Goal: Task Accomplishment & Management: Use online tool/utility

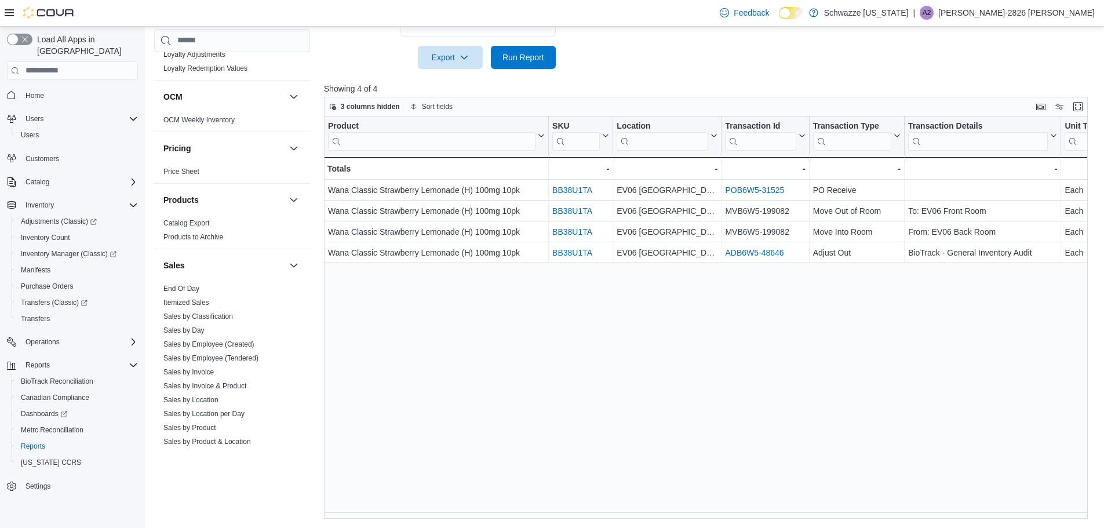
scroll to position [754, 0]
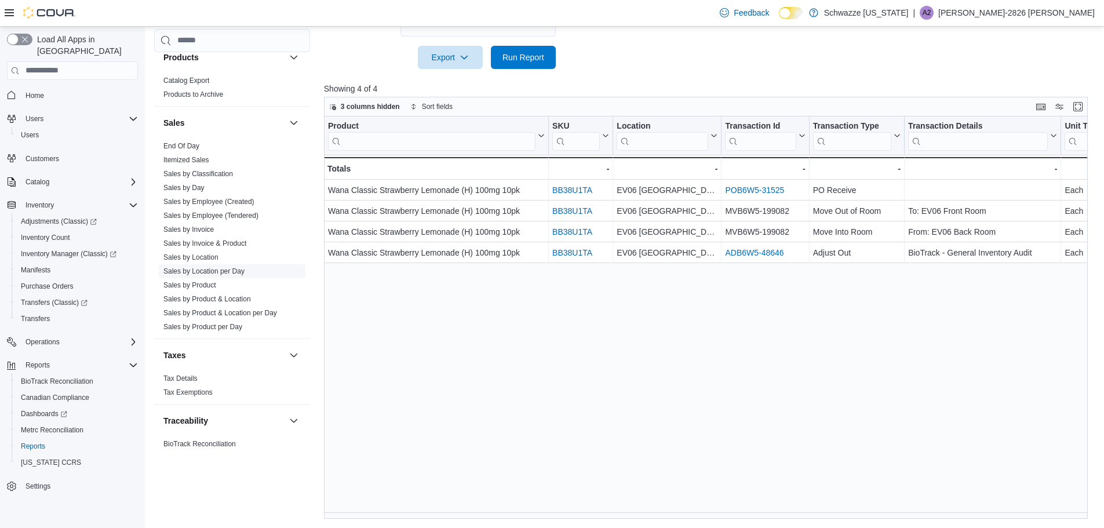
click at [236, 271] on link "Sales by Location per Day" at bounding box center [203, 271] width 81 height 8
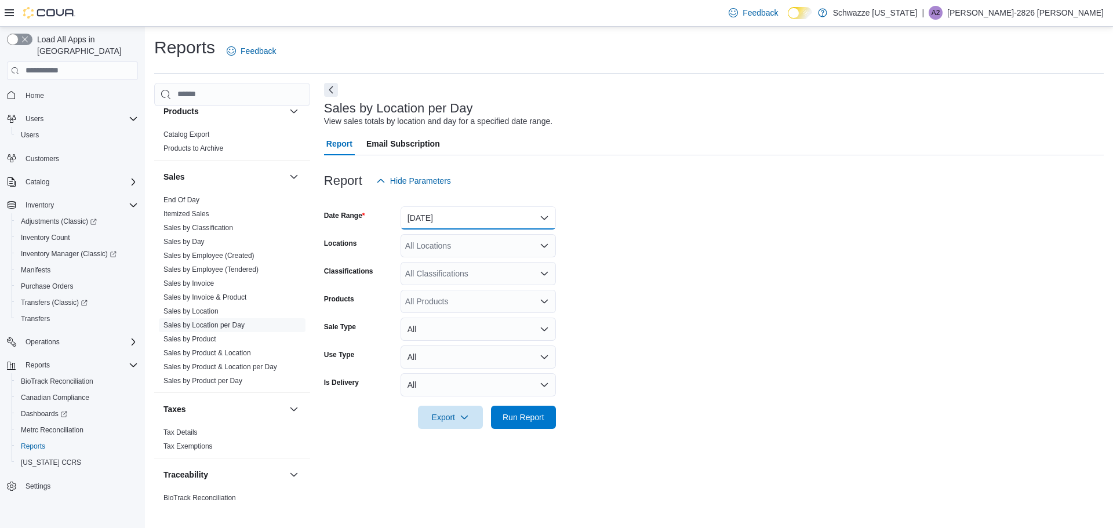
click at [441, 217] on button "[DATE]" at bounding box center [478, 217] width 155 height 23
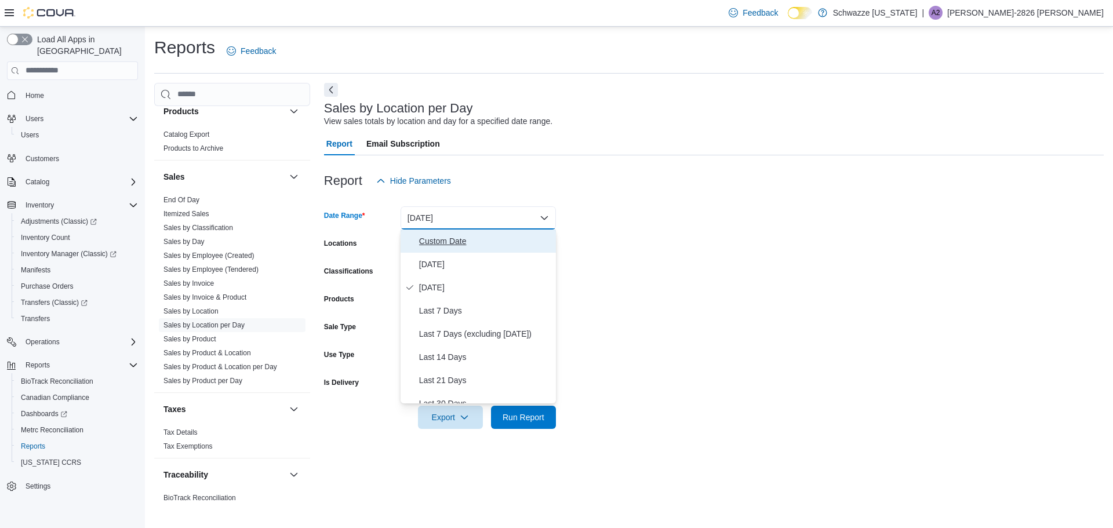
click at [455, 243] on span "Custom Date" at bounding box center [485, 241] width 132 height 14
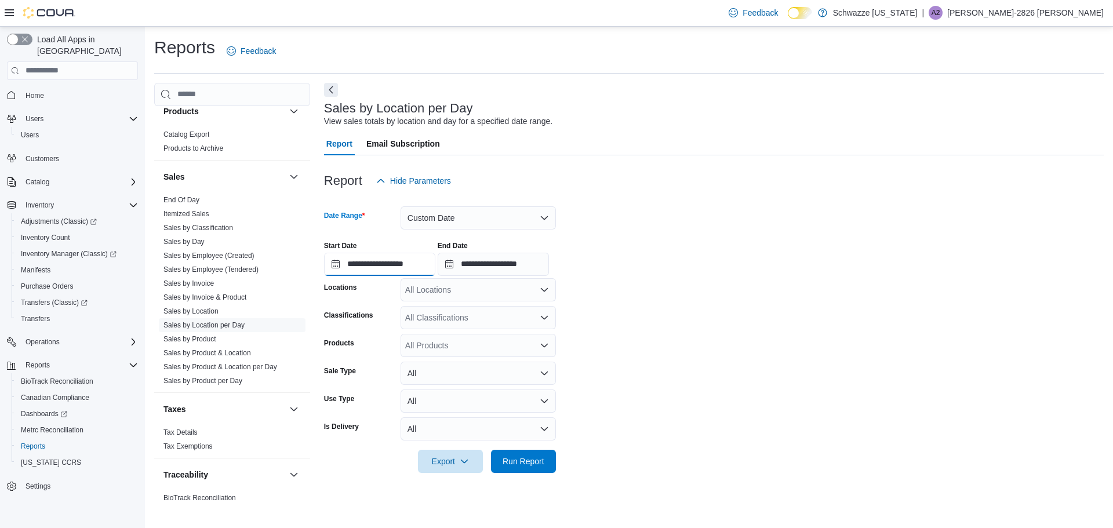
click at [395, 264] on input "**********" at bounding box center [379, 264] width 111 height 23
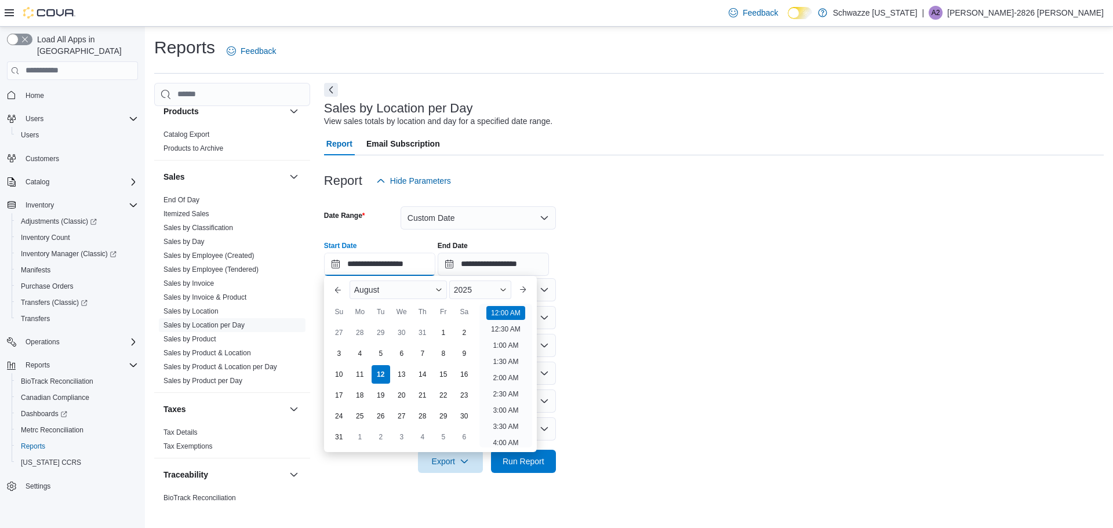
scroll to position [36, 0]
click at [338, 357] on div "3" at bounding box center [339, 353] width 20 height 20
type input "**********"
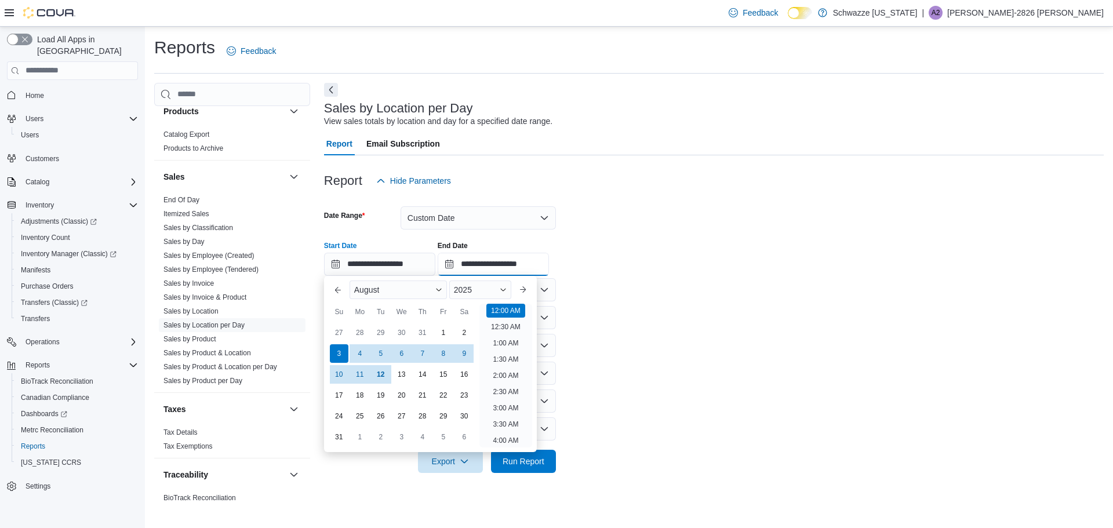
click at [527, 255] on input "**********" at bounding box center [493, 264] width 111 height 23
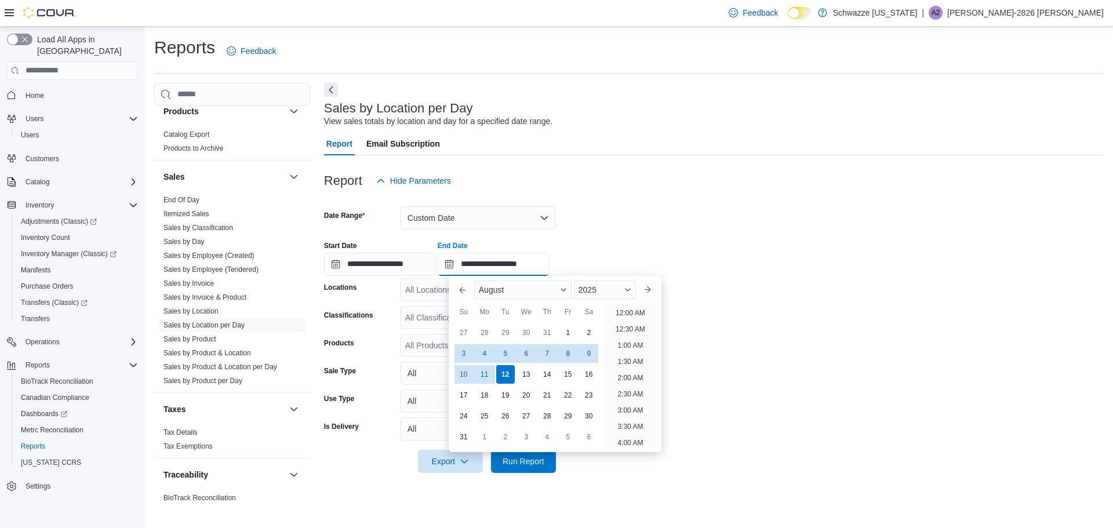
scroll to position [638, 0]
click at [583, 352] on div "9" at bounding box center [589, 353] width 20 height 20
type input "**********"
click at [683, 272] on div "**********" at bounding box center [714, 254] width 780 height 44
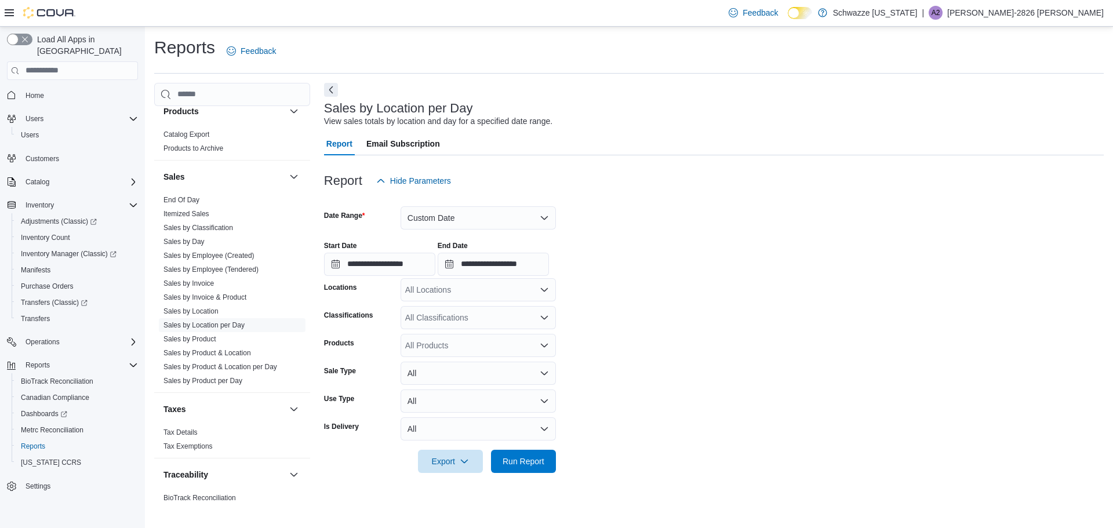
click at [463, 299] on div "All Locations" at bounding box center [478, 289] width 155 height 23
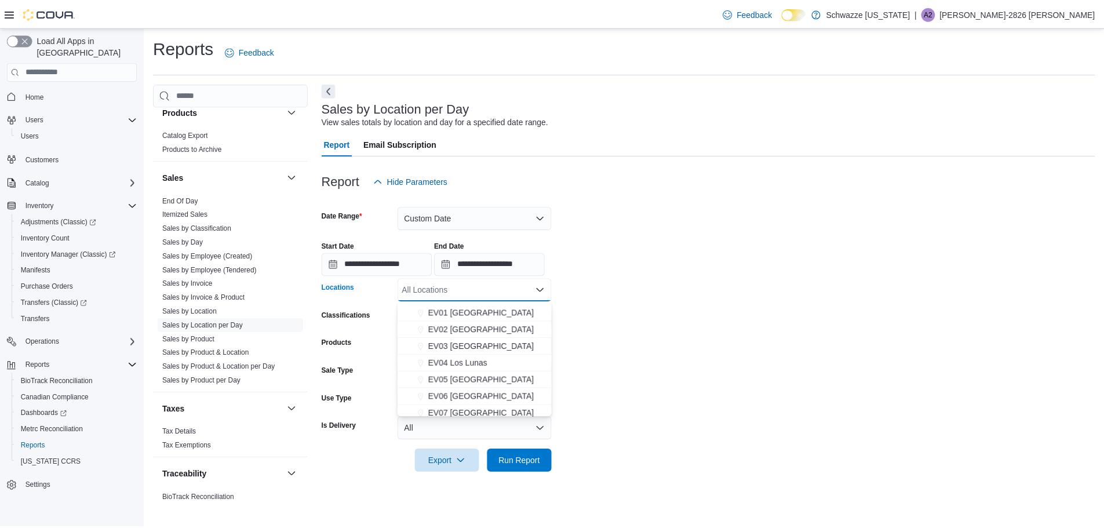
scroll to position [101, 0]
click at [499, 332] on button "EV06 [GEOGRAPHIC_DATA]" at bounding box center [478, 326] width 155 height 17
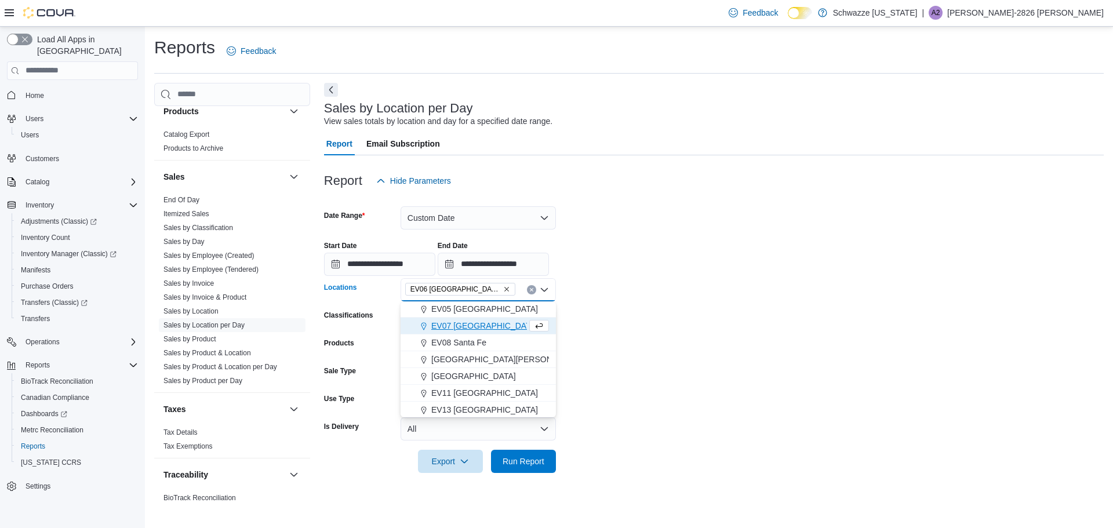
click at [671, 315] on form "**********" at bounding box center [714, 332] width 780 height 281
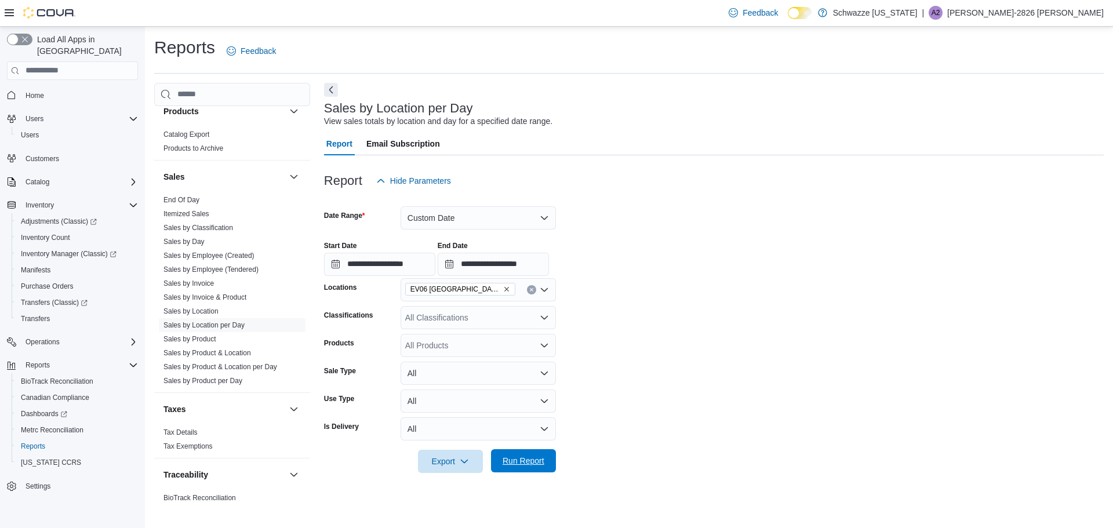
click at [514, 463] on span "Run Report" at bounding box center [524, 461] width 42 height 12
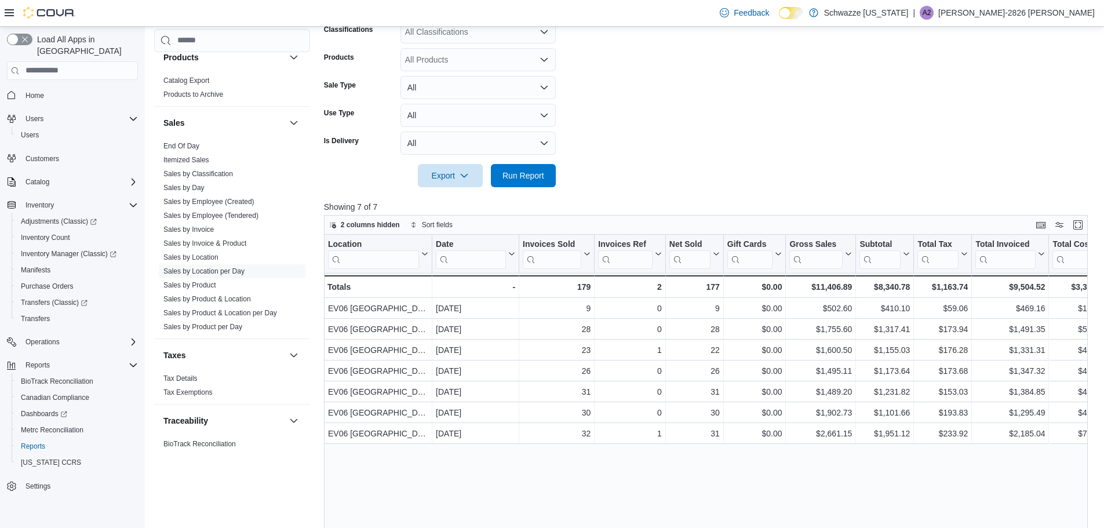
scroll to position [275, 0]
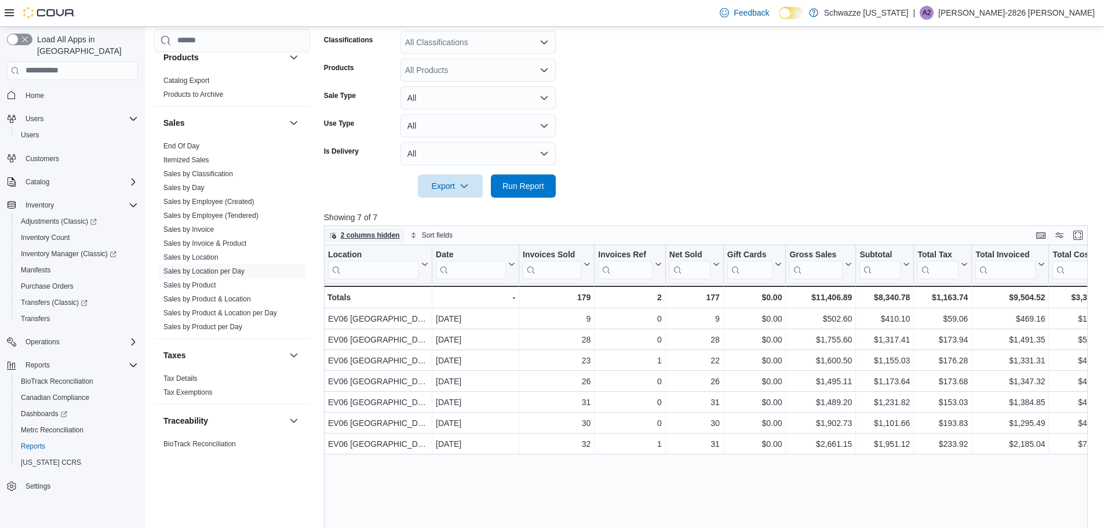
click at [383, 236] on span "2 columns hidden" at bounding box center [370, 235] width 59 height 9
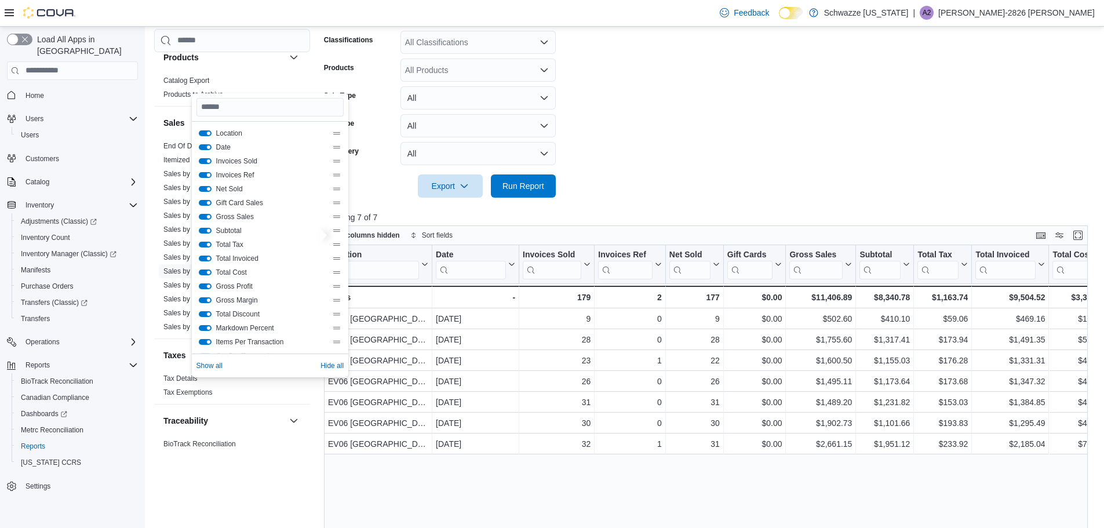
click at [209, 176] on button "Invoices Ref" at bounding box center [205, 175] width 13 height 6
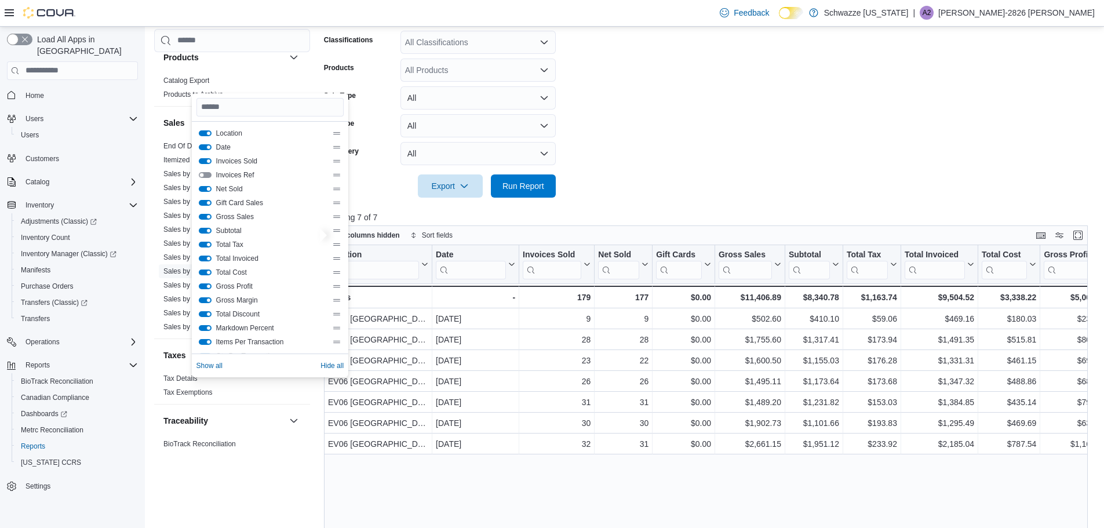
click at [209, 190] on button "Net Sold" at bounding box center [205, 189] width 13 height 6
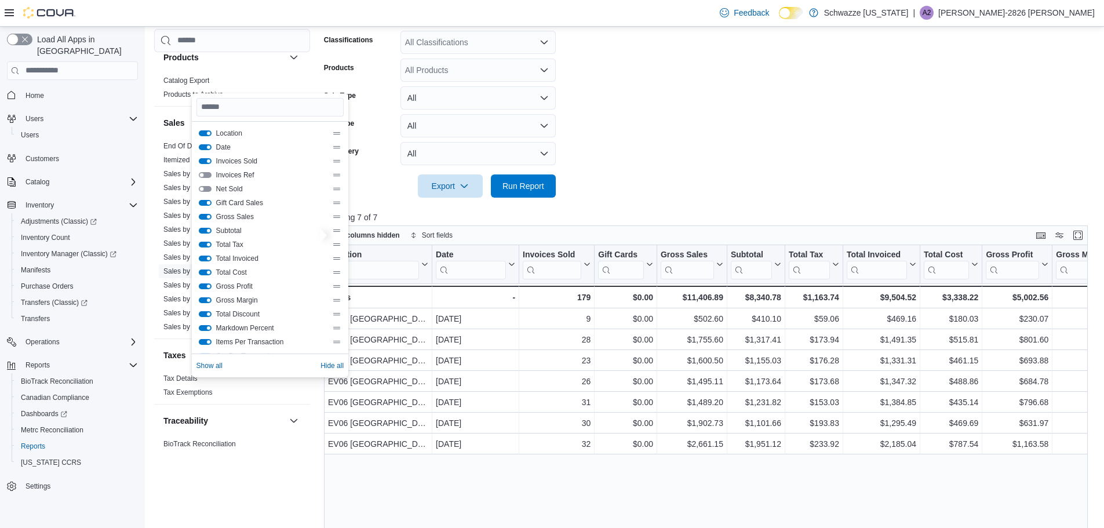
click at [209, 202] on button "Gift Card Sales" at bounding box center [205, 203] width 13 height 6
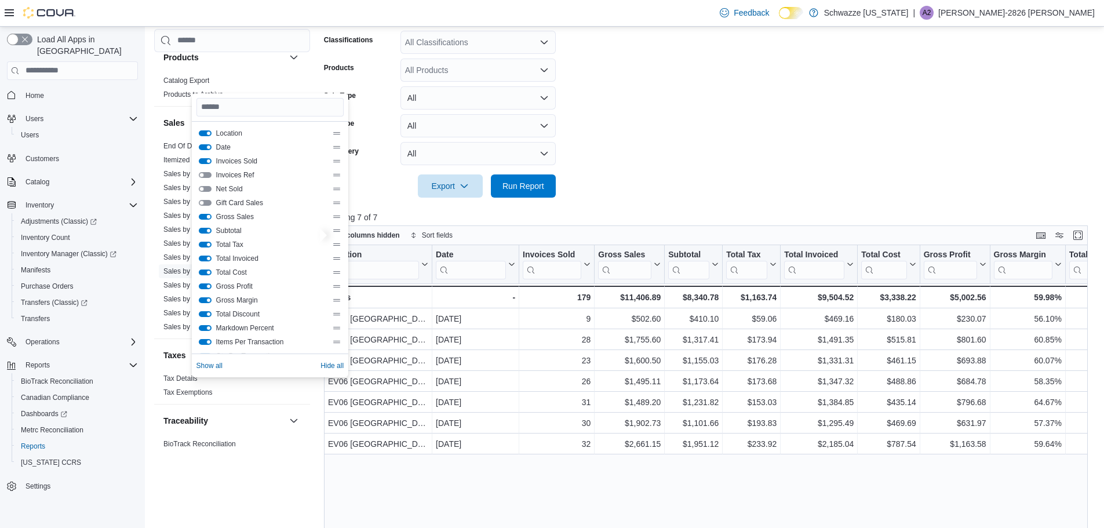
click at [209, 216] on button "Gross Sales" at bounding box center [205, 217] width 13 height 6
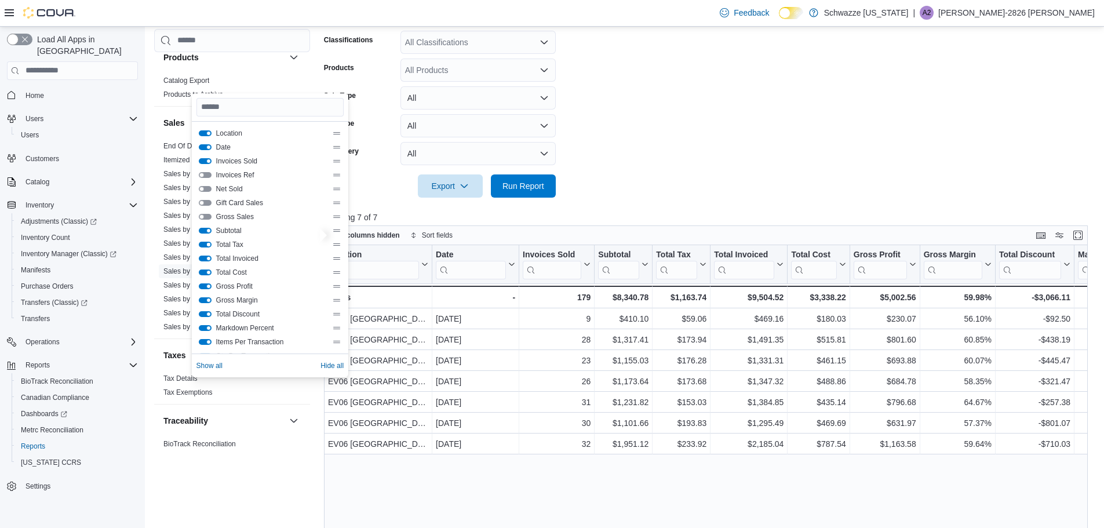
click at [208, 245] on button "Total Tax" at bounding box center [205, 245] width 13 height 6
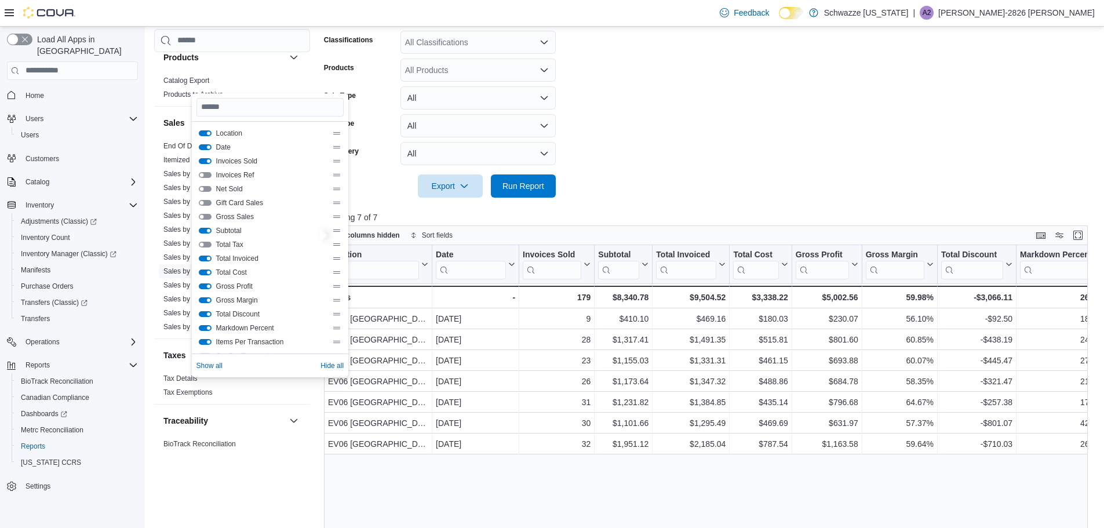
click at [207, 258] on button "Total Invoiced" at bounding box center [205, 259] width 13 height 6
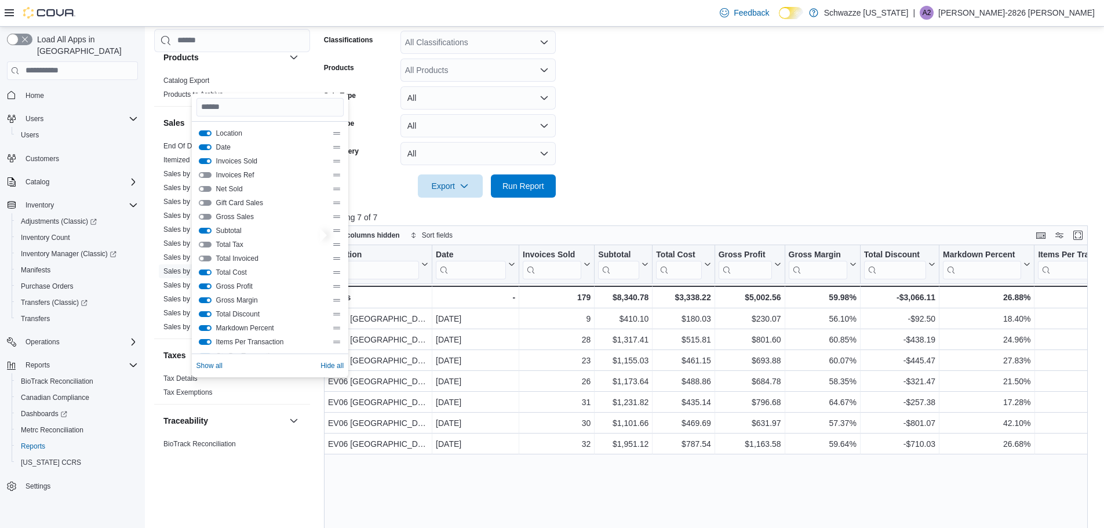
click at [208, 273] on button "Total Cost" at bounding box center [205, 273] width 13 height 6
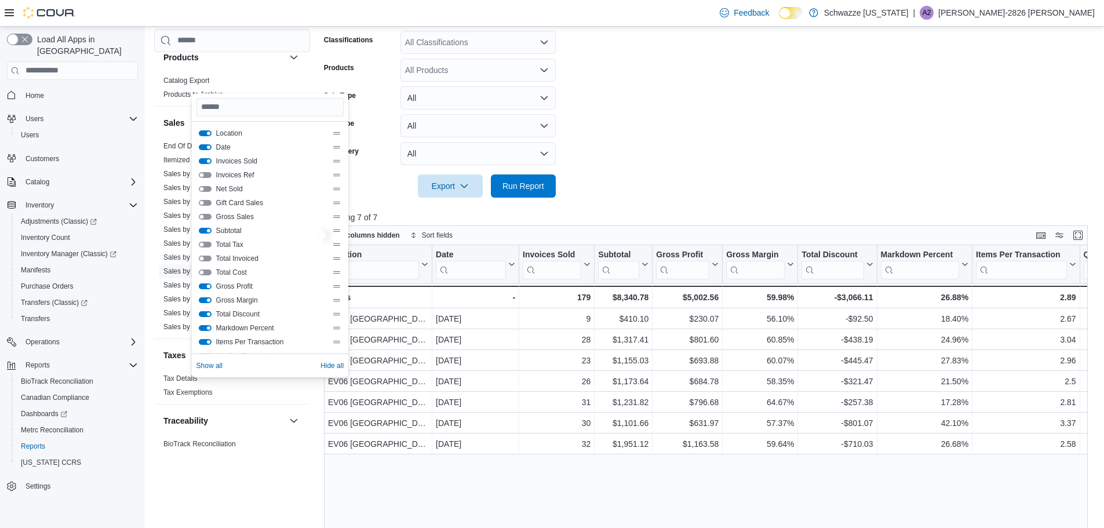
click at [209, 285] on button "Gross Profit" at bounding box center [205, 286] width 13 height 6
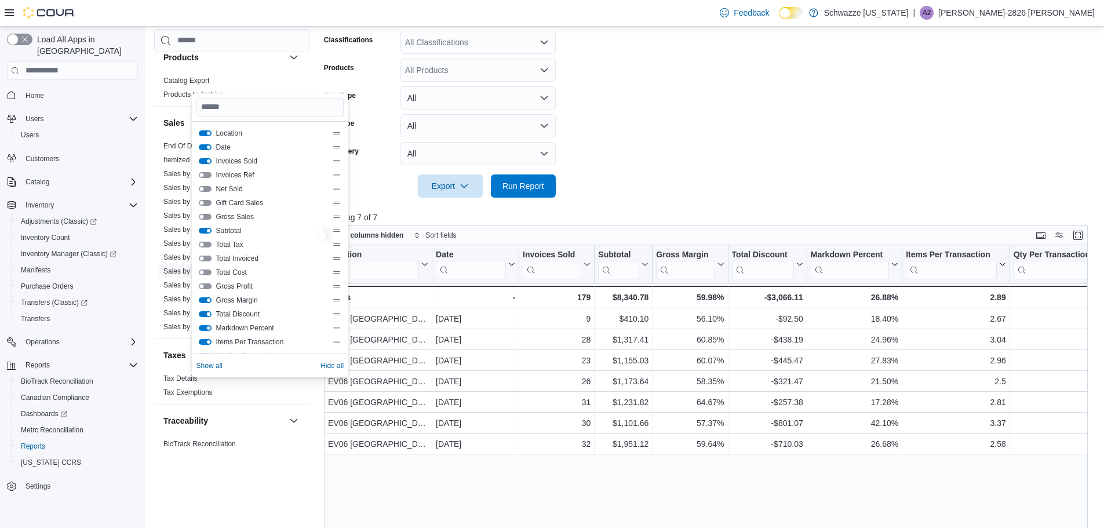
click at [209, 315] on button "Total Discount" at bounding box center [205, 314] width 13 height 6
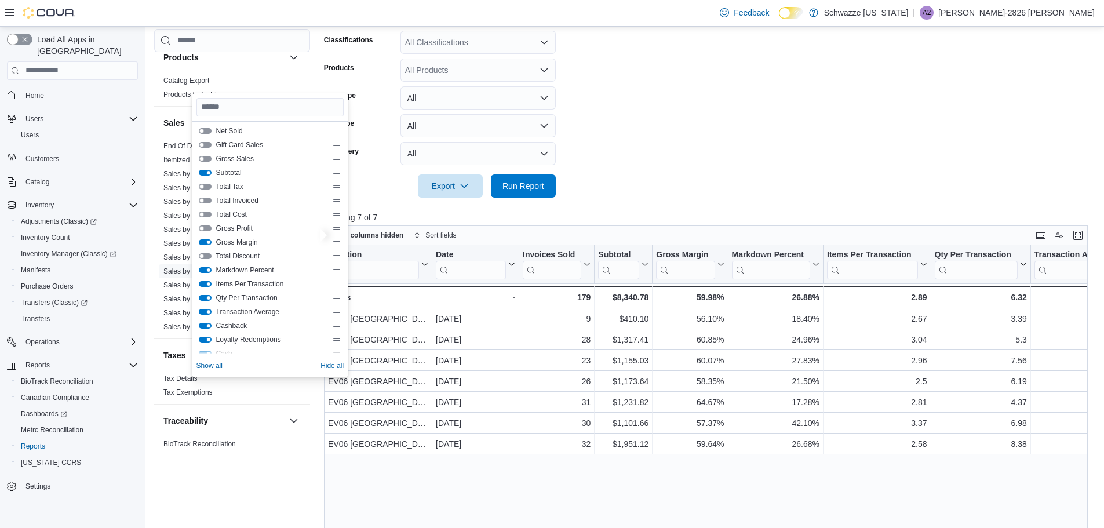
scroll to position [72, 0]
click at [205, 282] on button "Qty Per Transaction" at bounding box center [205, 284] width 13 height 6
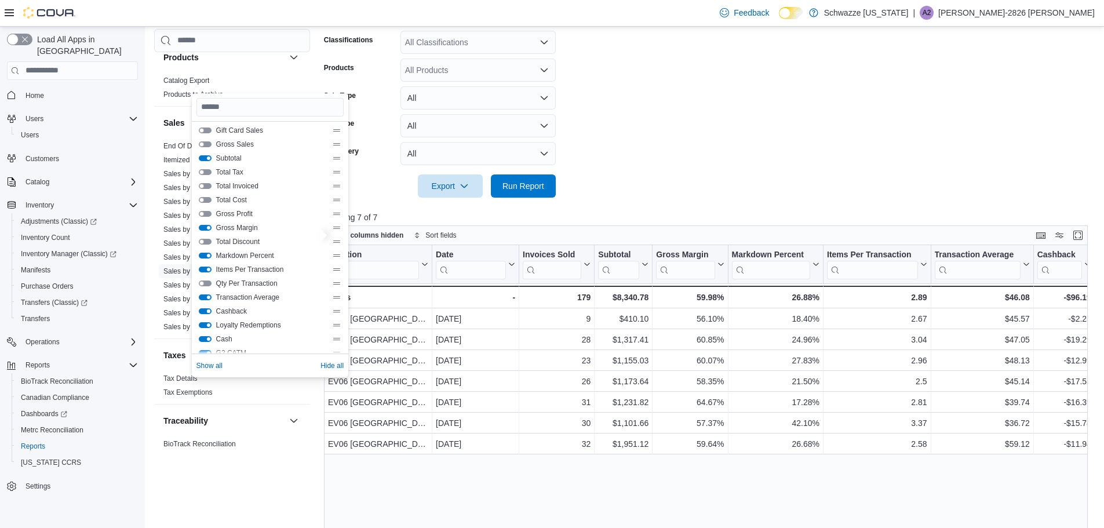
click at [208, 310] on button "Cashback" at bounding box center [205, 311] width 13 height 6
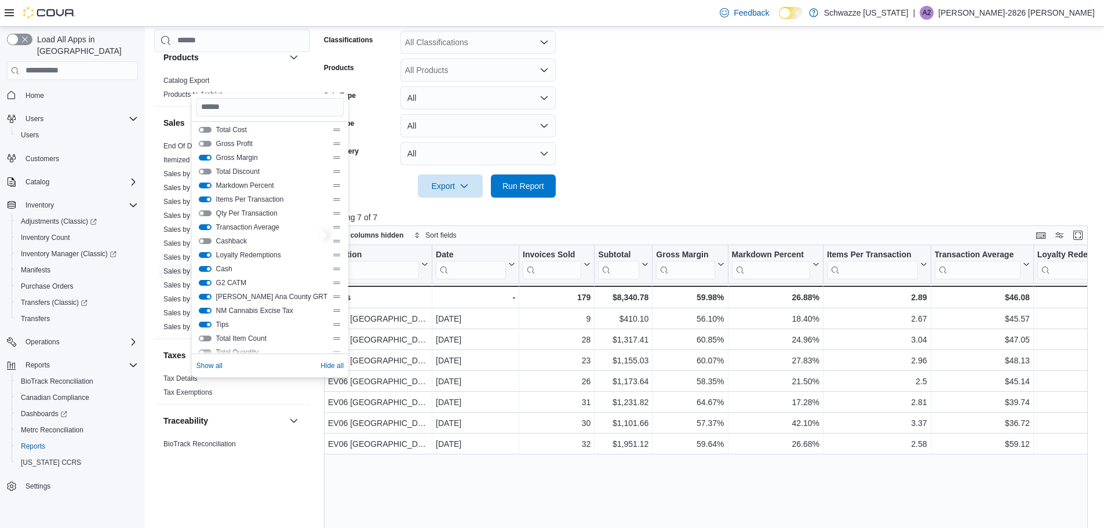
scroll to position [145, 0]
click at [209, 255] on button "Loyalty Redemptions" at bounding box center [205, 253] width 13 height 6
click at [206, 266] on button "Cash" at bounding box center [205, 267] width 13 height 6
click at [206, 281] on button "G2 CATM" at bounding box center [205, 281] width 13 height 6
click at [205, 293] on button "Dona Ana County GRT" at bounding box center [205, 295] width 13 height 6
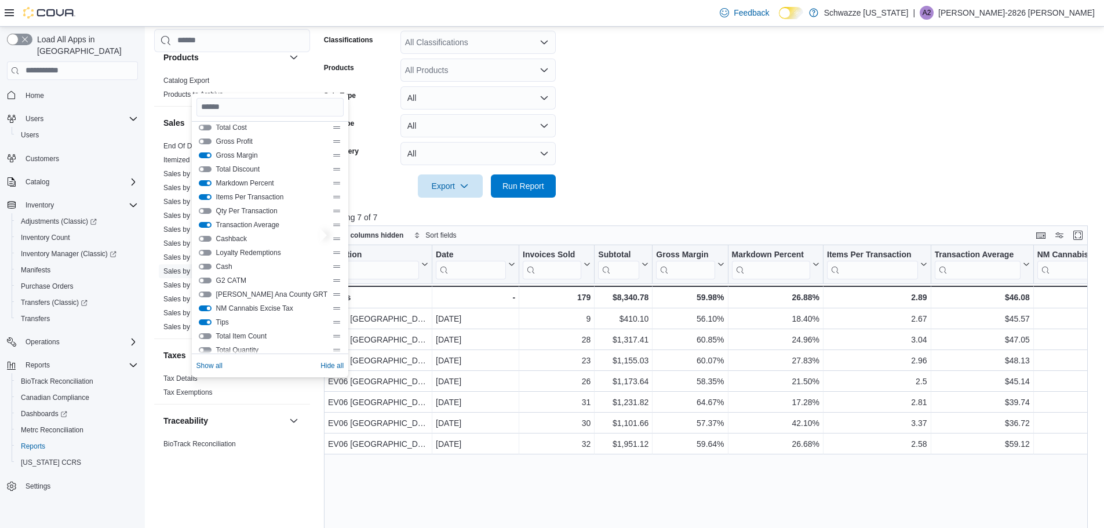
click at [207, 308] on button "NM Cannabis Excise Tax" at bounding box center [205, 309] width 13 height 6
click at [209, 323] on button "Tips" at bounding box center [205, 322] width 13 height 6
click at [712, 166] on div at bounding box center [710, 169] width 772 height 9
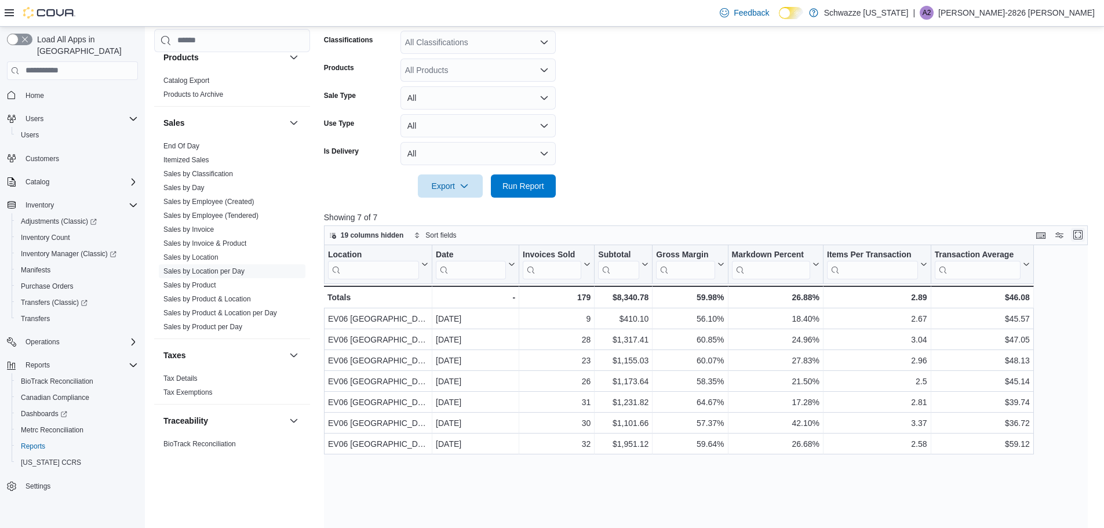
click at [1084, 237] on button "Enter fullscreen" at bounding box center [1078, 235] width 14 height 14
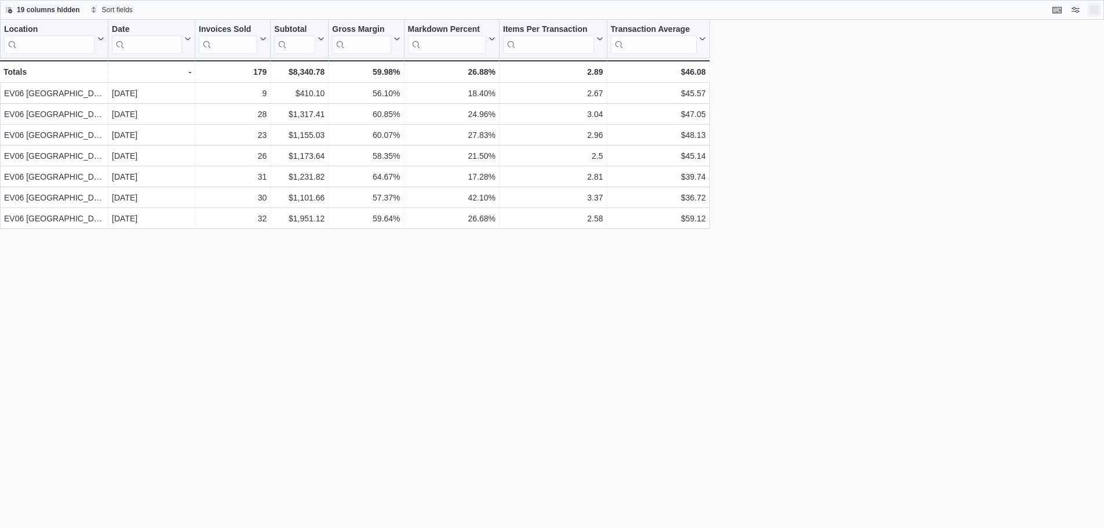
scroll to position [0, 0]
click at [1103, 12] on button "Exit fullscreen" at bounding box center [1103, 9] width 14 height 14
